Goal: Book appointment/travel/reservation

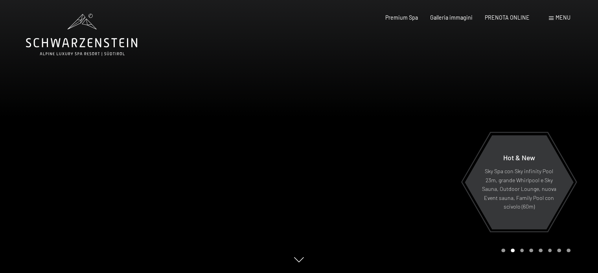
click at [368, 169] on div at bounding box center [448, 136] width 299 height 273
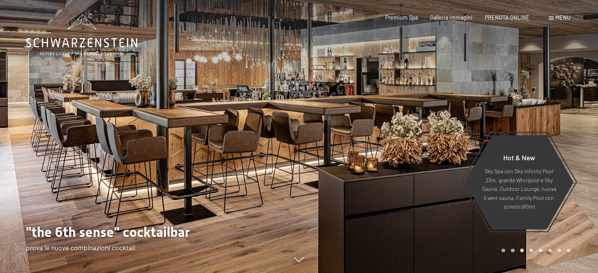
click at [391, 166] on div at bounding box center [448, 136] width 299 height 273
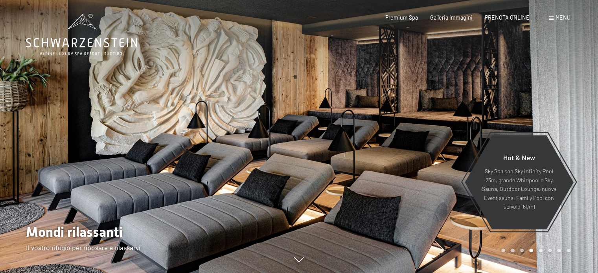
click at [391, 166] on div at bounding box center [448, 136] width 299 height 273
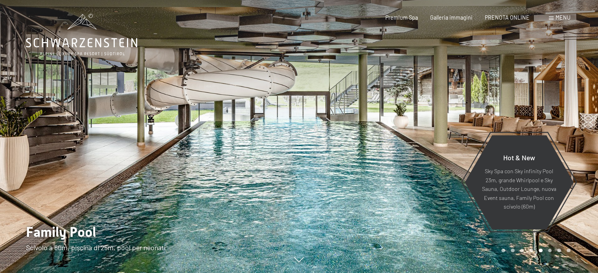
click at [391, 166] on div at bounding box center [448, 136] width 299 height 273
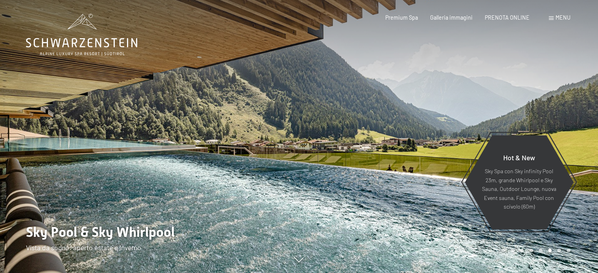
click at [391, 166] on div at bounding box center [448, 136] width 299 height 273
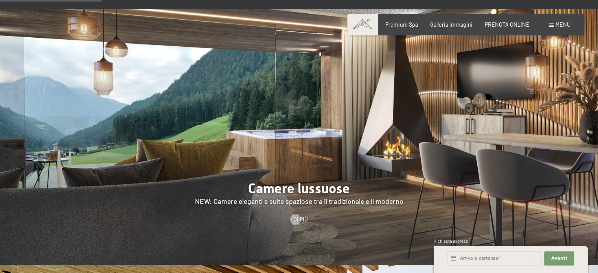
scroll to position [629, 0]
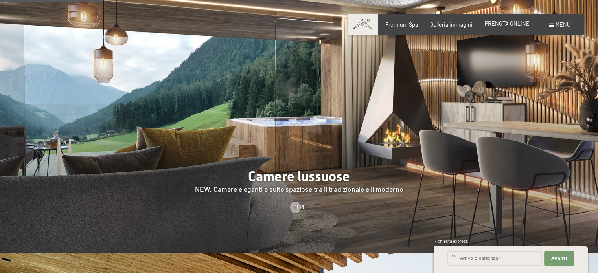
click at [504, 22] on span "PRENOTA ONLINE" at bounding box center [506, 23] width 45 height 7
